Goal: Answer question/provide support

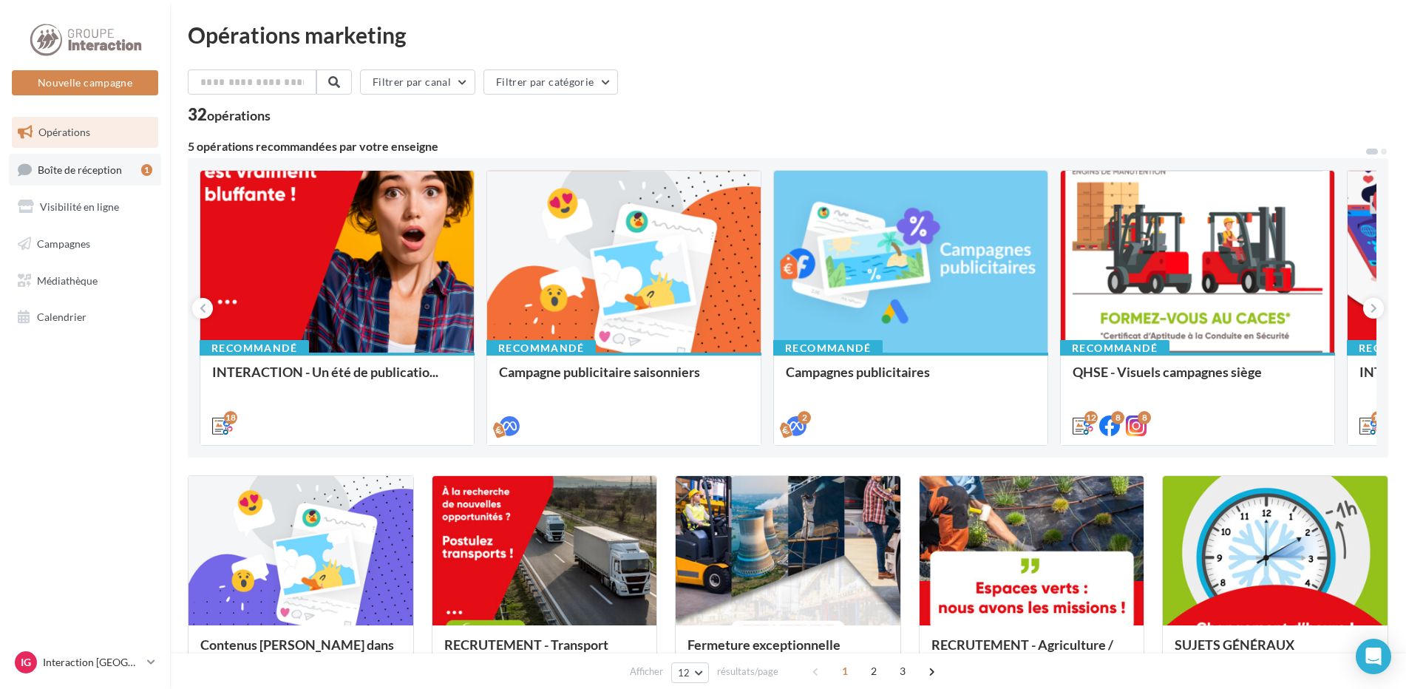
click at [68, 169] on span "Boîte de réception" at bounding box center [80, 169] width 84 height 13
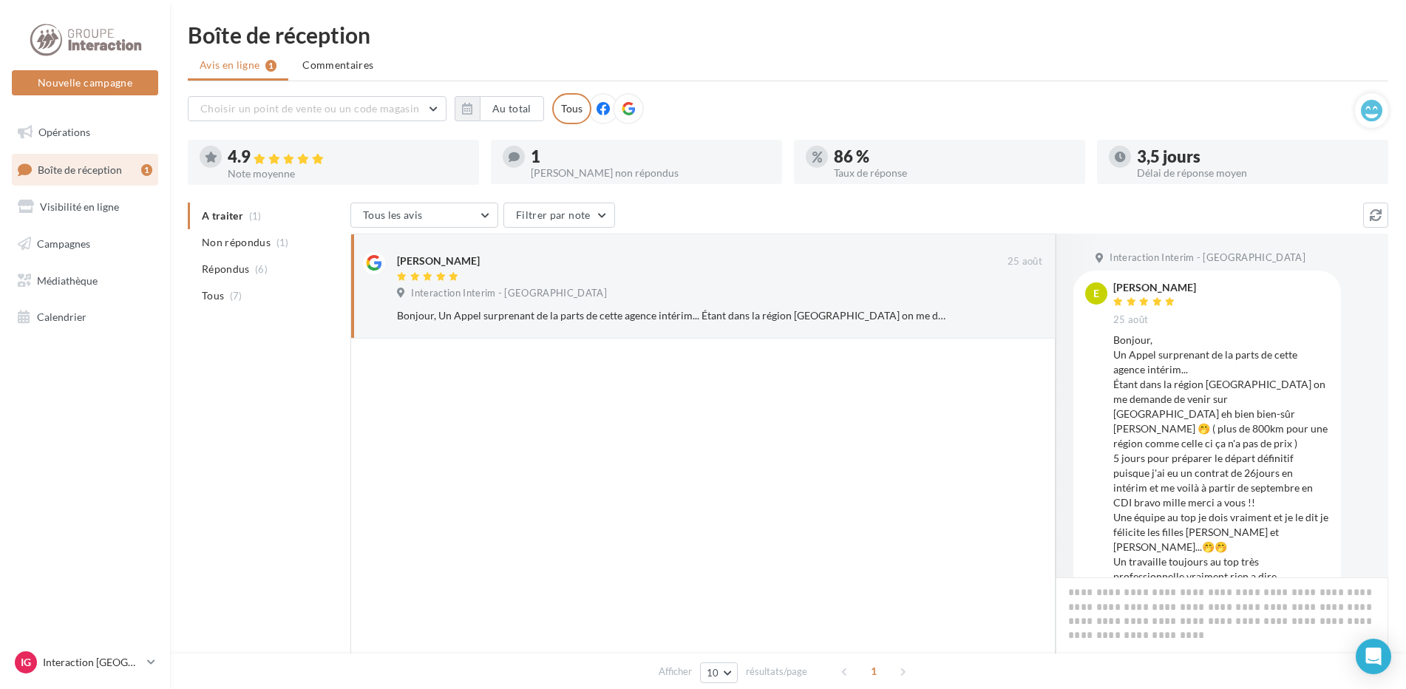
scroll to position [80, 0]
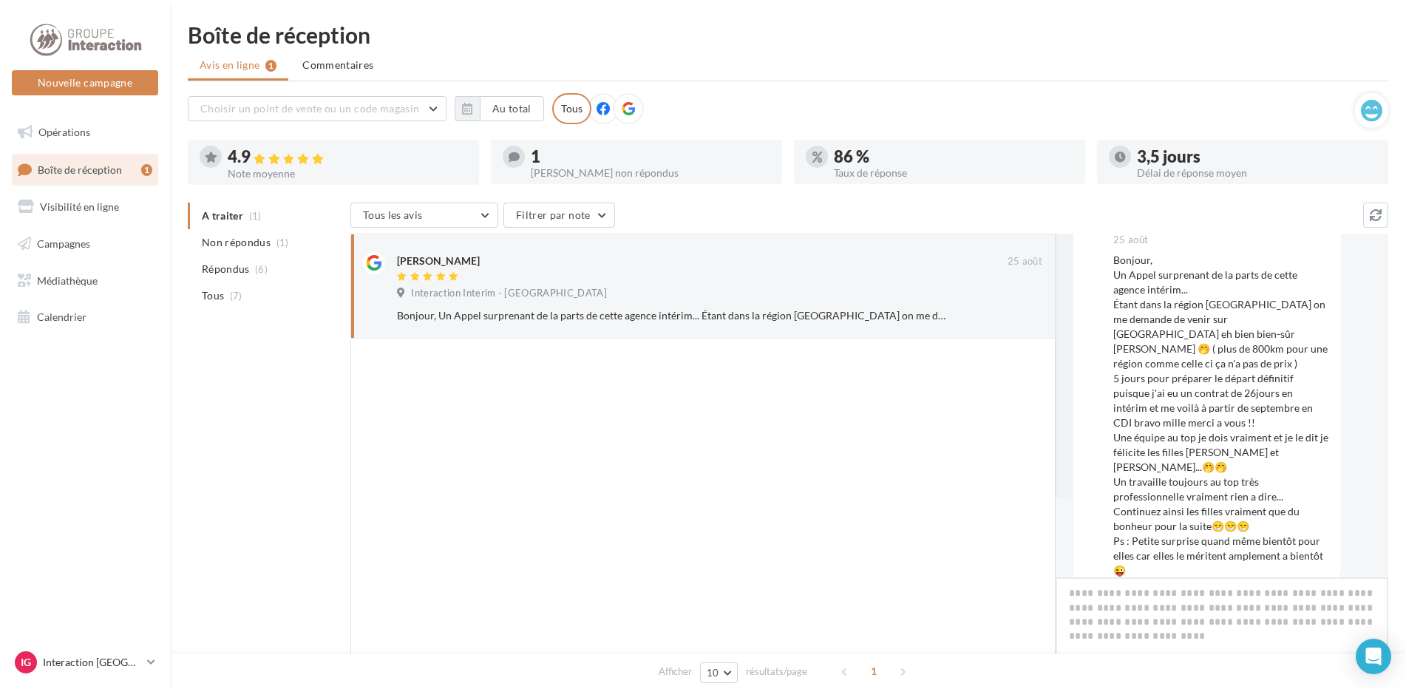
click at [1196, 604] on textarea at bounding box center [1222, 624] width 333 height 92
click at [1181, 606] on textarea at bounding box center [1222, 624] width 333 height 92
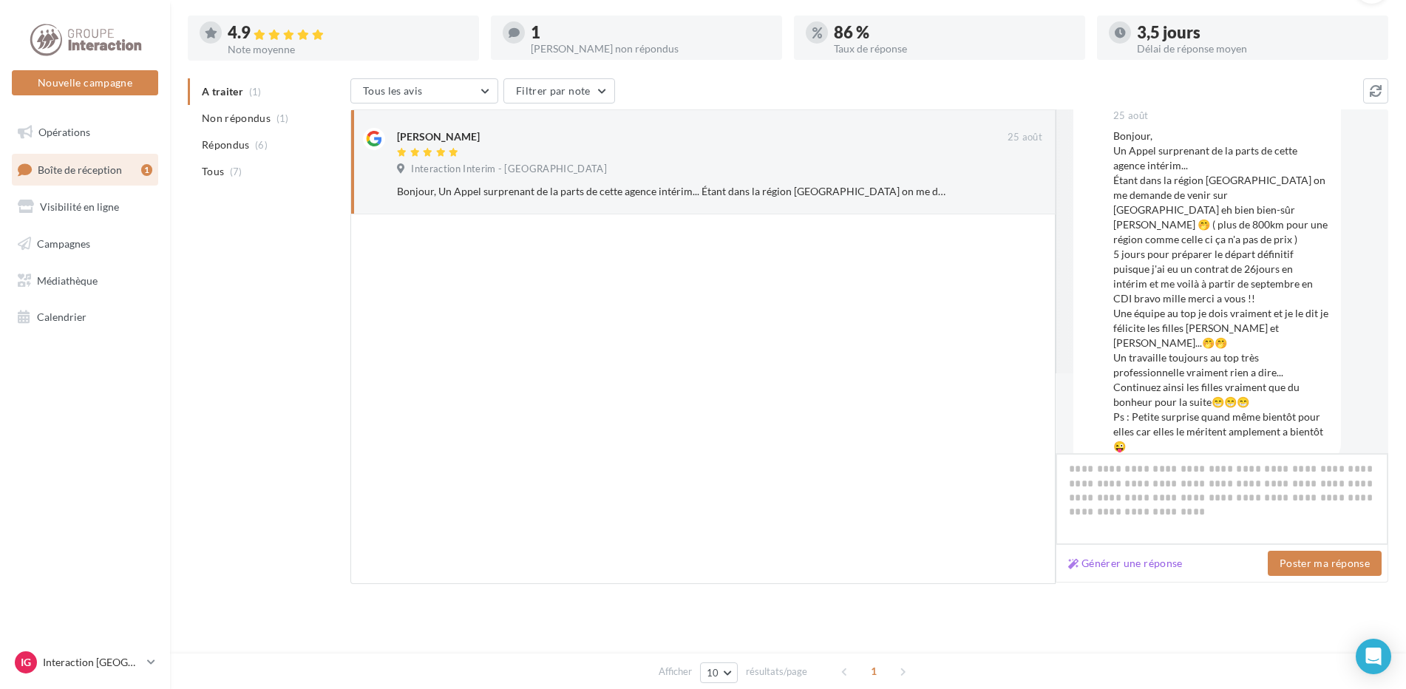
scroll to position [77, 0]
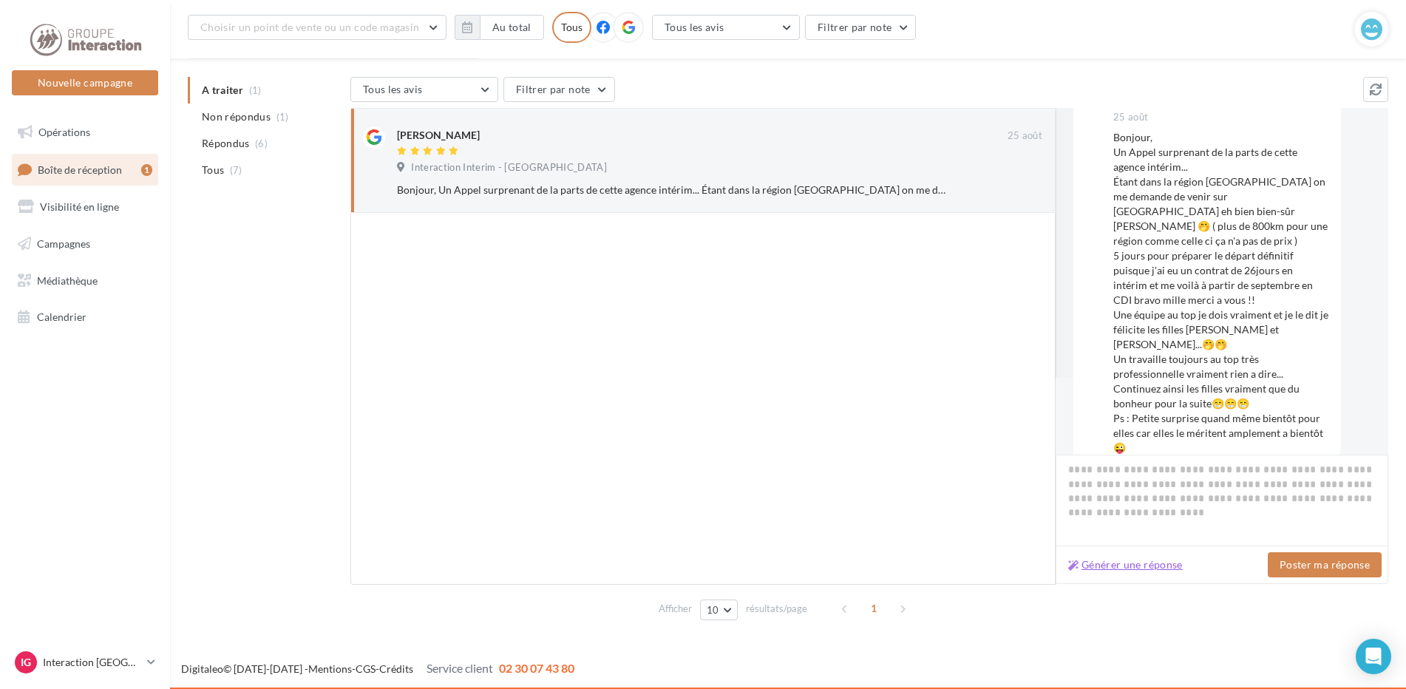
click at [1114, 568] on button "Générer une réponse" at bounding box center [1126, 565] width 126 height 18
type textarea "**********"
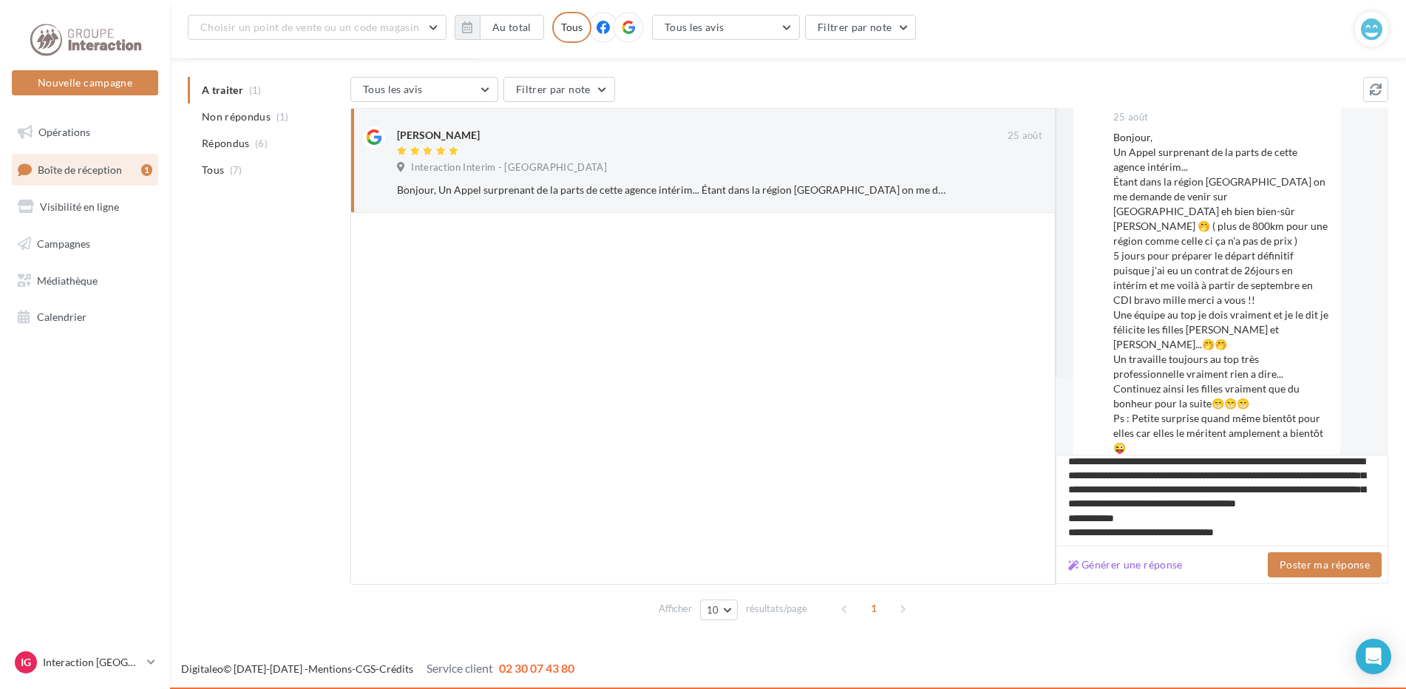
scroll to position [76, 0]
click at [1349, 567] on button "Poster ma réponse" at bounding box center [1325, 564] width 114 height 25
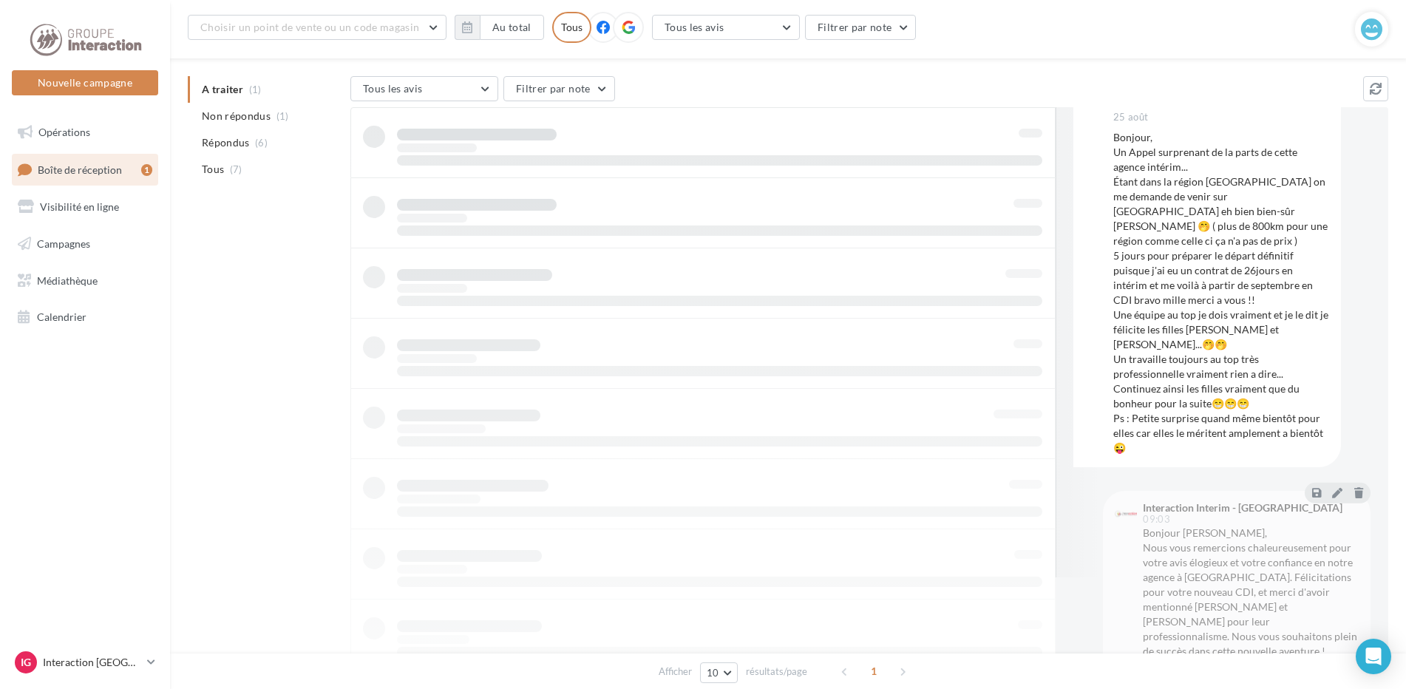
scroll to position [24, 0]
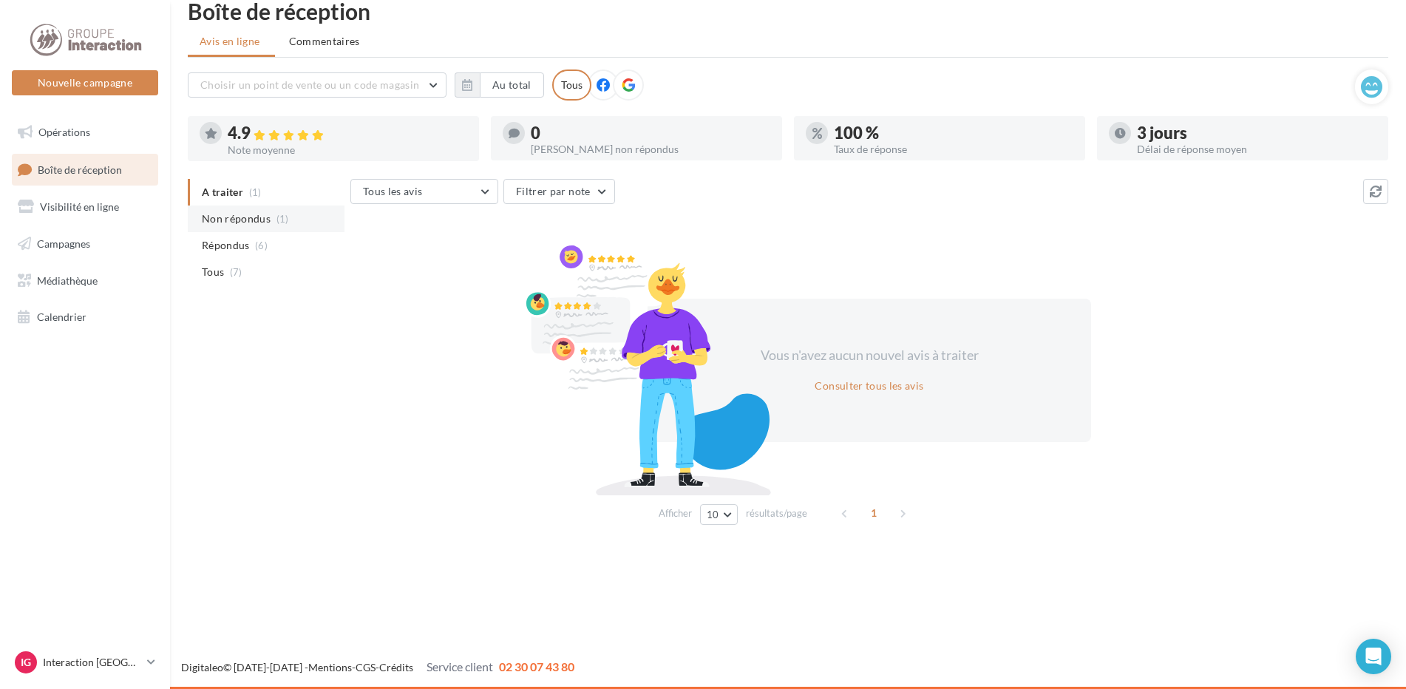
click at [215, 211] on span "Non répondus" at bounding box center [236, 218] width 69 height 15
click at [223, 260] on li "Tous (7)" at bounding box center [266, 272] width 157 height 27
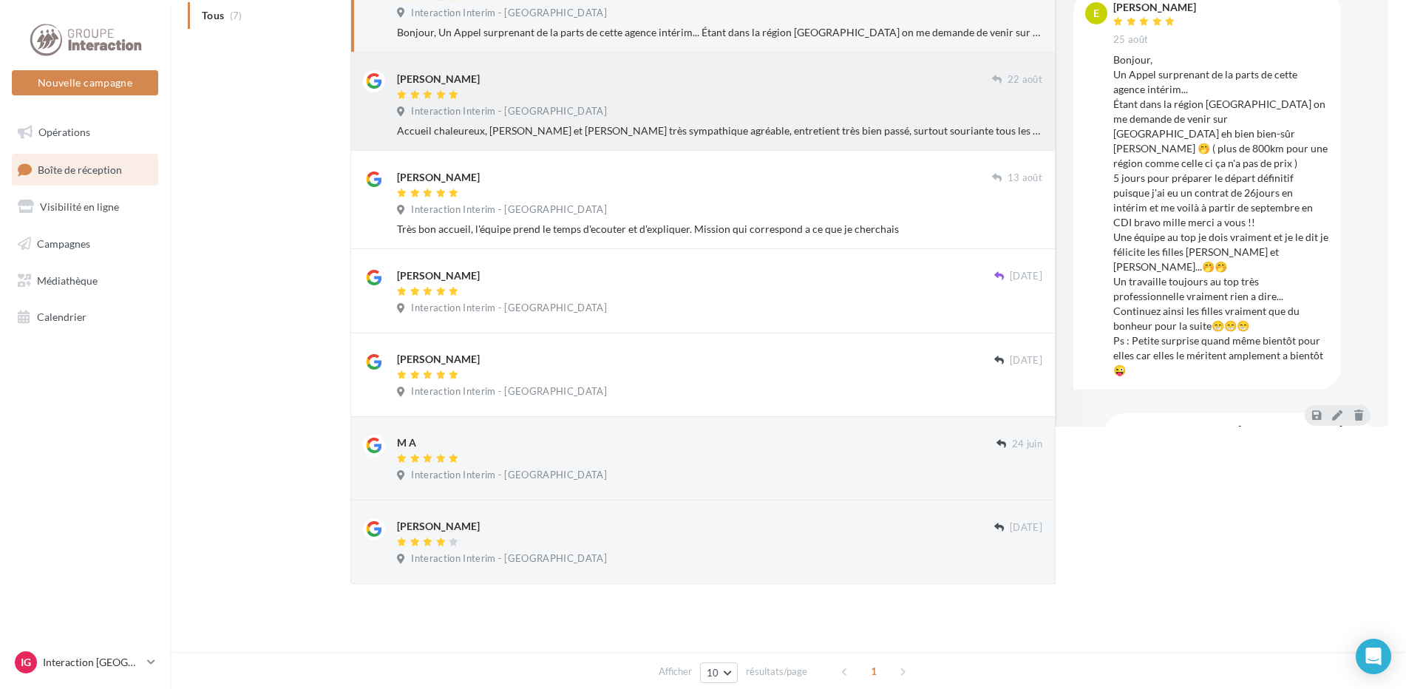
scroll to position [0, 0]
